Goal: Task Accomplishment & Management: Complete application form

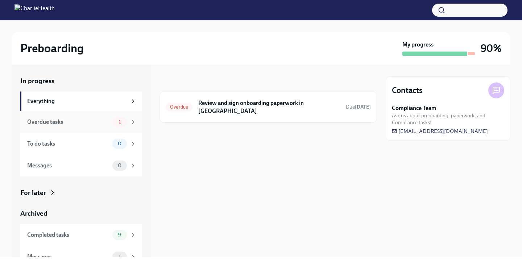
click at [101, 122] on div "Overdue tasks" at bounding box center [68, 122] width 82 height 8
click at [280, 101] on h6 "Review and sign onboarding paperwork in [GEOGRAPHIC_DATA]" at bounding box center [269, 107] width 142 height 16
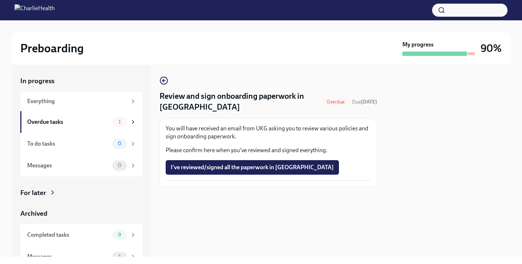
click at [112, 206] on div "In progress Everything Overdue tasks 1 To do tasks 0 Messages 0 For later Archi…" at bounding box center [81, 171] width 122 height 191
click at [52, 98] on div "Everything" at bounding box center [77, 101] width 100 height 8
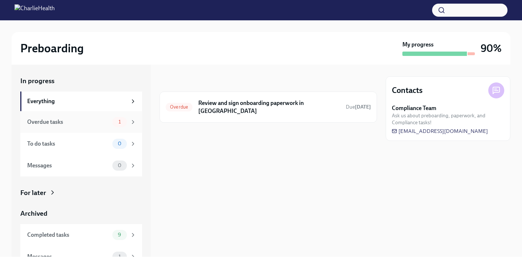
click at [92, 119] on div "Overdue tasks" at bounding box center [68, 122] width 82 height 8
click at [224, 102] on h6 "Review and sign onboarding paperwork in [GEOGRAPHIC_DATA]" at bounding box center [269, 107] width 142 height 16
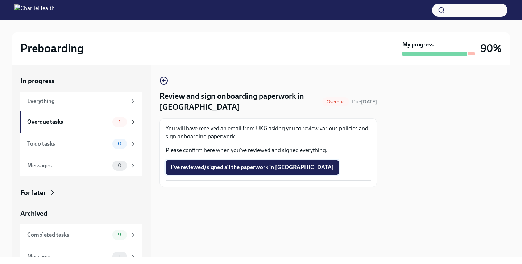
click at [227, 165] on span "I've reviewed/signed all the paperwork in [GEOGRAPHIC_DATA]" at bounding box center [252, 167] width 163 height 7
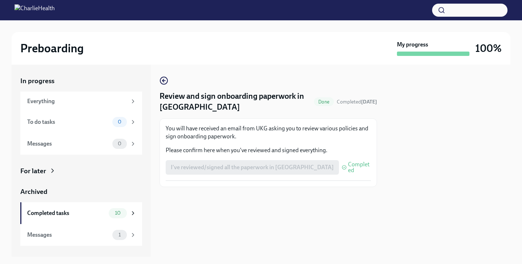
click at [195, 219] on div "Review and sign onboarding paperwork in UKG Done Completed [DATE] You will have…" at bounding box center [269, 161] width 218 height 192
click at [68, 236] on div "Messages" at bounding box center [68, 235] width 82 height 8
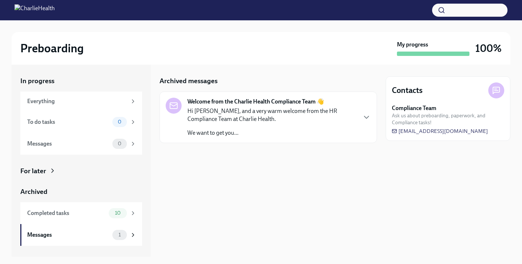
click at [204, 113] on p "Hi [PERSON_NAME], and a very warm welcome from the HR Compliance Team at Charli…" at bounding box center [271, 115] width 169 height 16
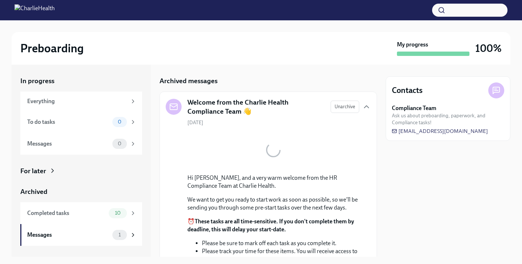
click at [407, 176] on div "Contacts Compliance Team Ask us about preboarding, paperwork, and Compliance ta…" at bounding box center [448, 161] width 125 height 192
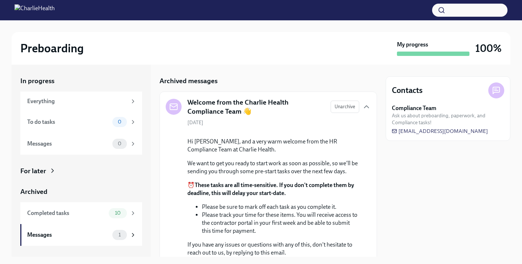
click at [361, 199] on div "[DATE] Hi [PERSON_NAME], and a very warm welcome from the HR Compliance Team at…" at bounding box center [268, 187] width 205 height 137
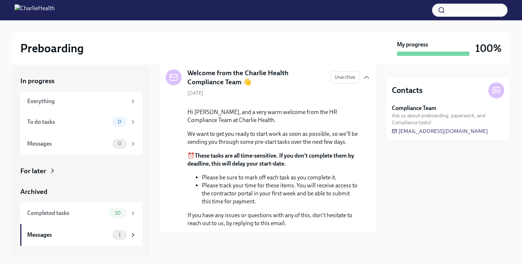
scroll to position [79, 0]
click at [38, 169] on div "For later" at bounding box center [33, 170] width 26 height 9
